Goal: Find specific page/section: Find specific page/section

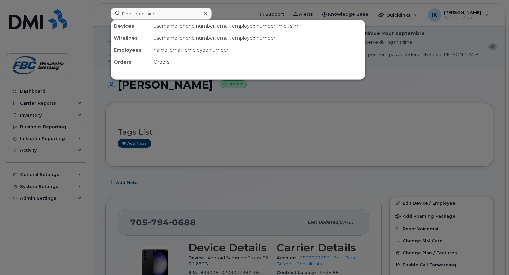
scroll to position [146, 0]
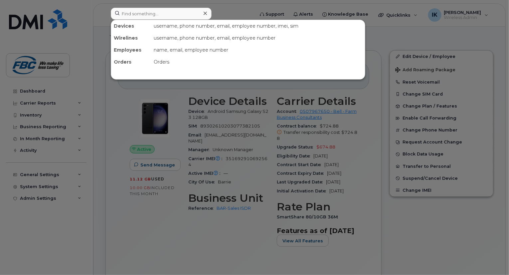
click at [146, 9] on input at bounding box center [161, 14] width 101 height 12
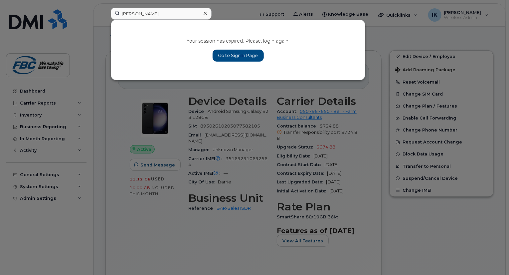
type input "[PERSON_NAME]"
click at [216, 58] on link "Go to Sign In Page" at bounding box center [238, 56] width 51 height 12
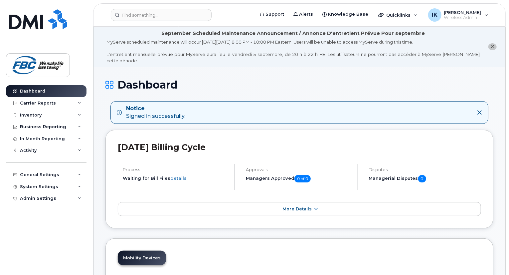
click at [169, 7] on header "Support Alerts Knowledge Base Quicklinks Suspend / Cancel Device Change SIM Car…" at bounding box center [299, 14] width 412 height 23
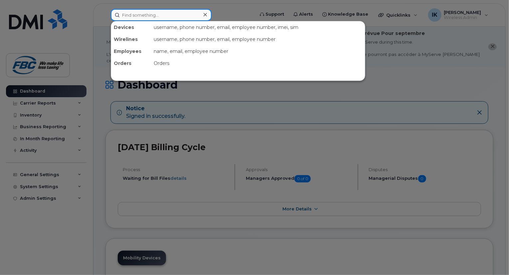
click at [165, 11] on input at bounding box center [161, 15] width 101 height 12
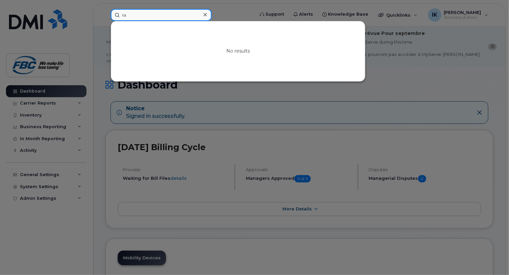
type input "r"
click at [165, 11] on input at bounding box center [161, 15] width 101 height 12
click at [203, 15] on div at bounding box center [205, 15] width 10 height 10
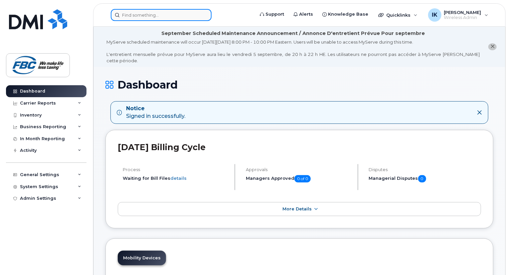
click at [181, 14] on input at bounding box center [161, 15] width 101 height 12
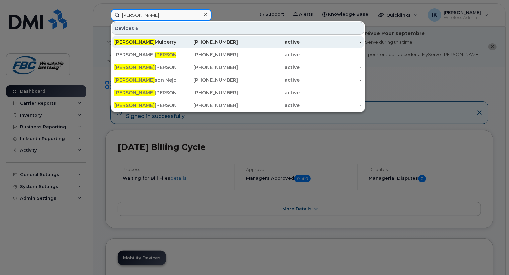
type input "john"
click at [141, 39] on div "John Mulberry" at bounding box center [145, 42] width 62 height 7
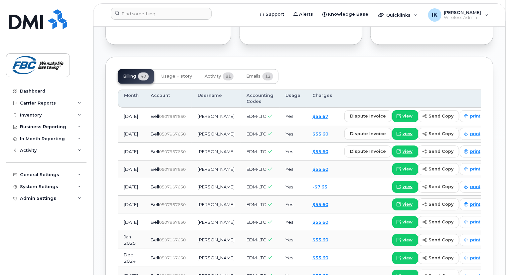
scroll to position [572, 0]
